Goal: Task Accomplishment & Management: Use online tool/utility

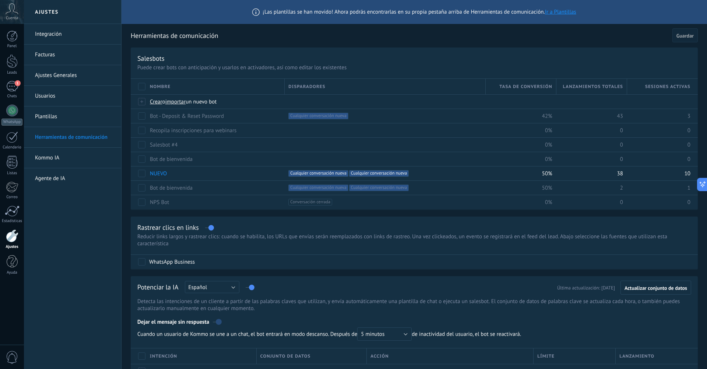
drag, startPoint x: 14, startPoint y: 117, endPoint x: 64, endPoint y: 124, distance: 51.0
click at [14, 116] on link "WhatsApp" at bounding box center [12, 115] width 24 height 21
